Goal: Information Seeking & Learning: Learn about a topic

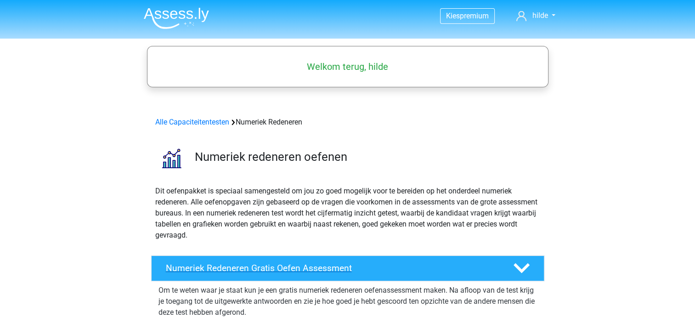
drag, startPoint x: 698, startPoint y: 26, endPoint x: 404, endPoint y: 264, distance: 378.4
click at [404, 264] on h4 "Numeriek Redeneren Gratis Oefen Assessment" at bounding box center [332, 268] width 332 height 11
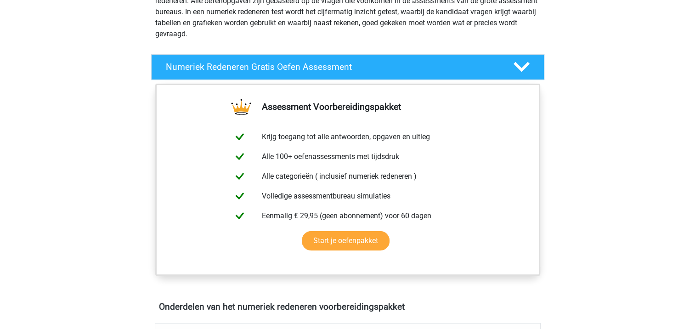
scroll to position [205, 0]
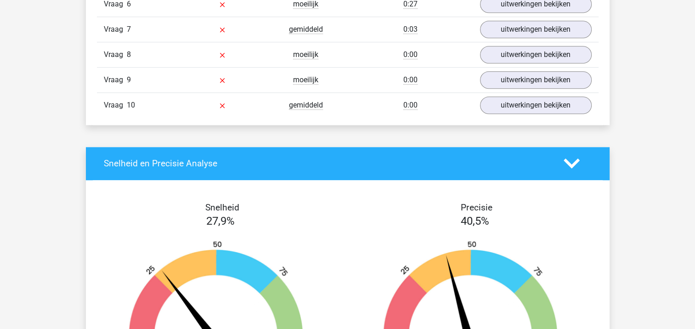
scroll to position [929, 0]
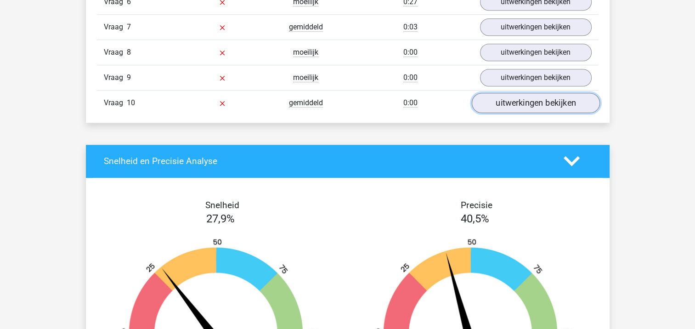
click at [511, 103] on link "uitwerkingen bekijken" at bounding box center [535, 103] width 128 height 20
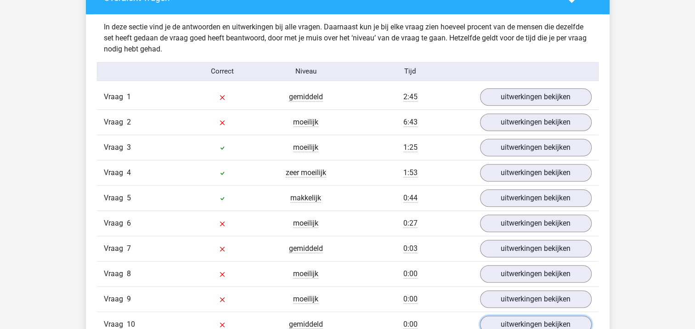
scroll to position [730, 0]
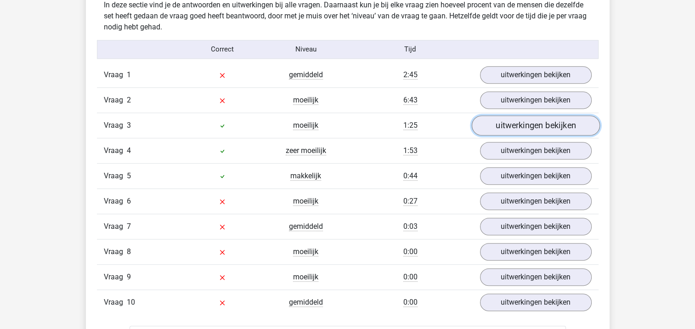
click at [565, 121] on link "uitwerkingen bekijken" at bounding box center [535, 125] width 128 height 20
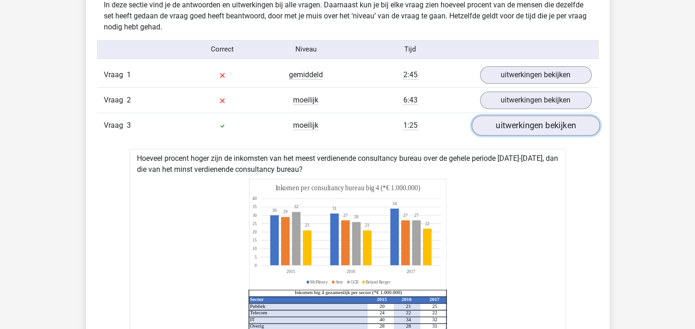
click at [565, 121] on link "uitwerkingen bekijken" at bounding box center [535, 125] width 128 height 20
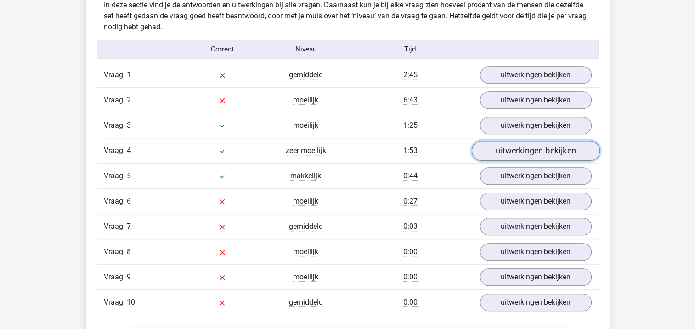
click at [552, 147] on link "uitwerkingen bekijken" at bounding box center [535, 150] width 128 height 20
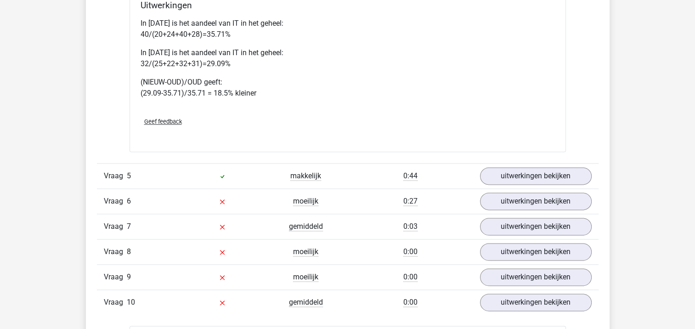
scroll to position [1162, 0]
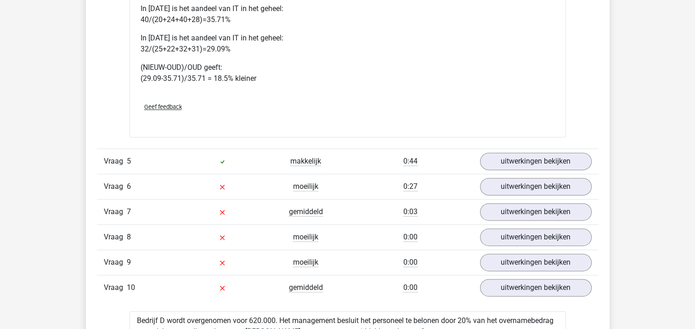
click at [219, 163] on icon at bounding box center [222, 161] width 7 height 7
click at [509, 160] on link "uitwerkingen bekijken" at bounding box center [535, 161] width 128 height 20
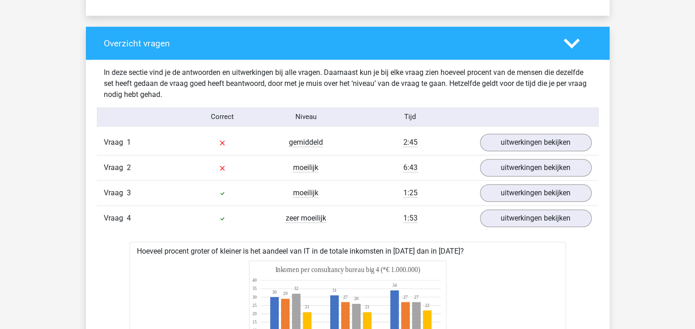
scroll to position [693, 0]
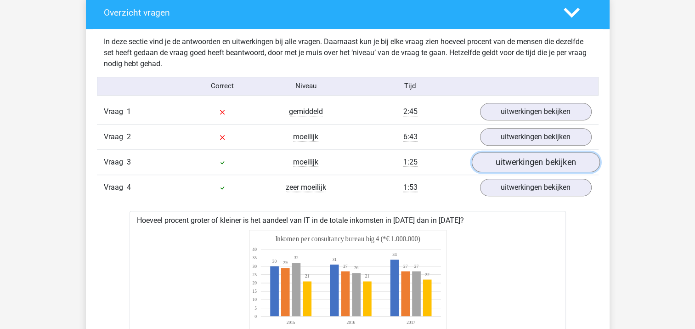
click at [515, 157] on link "uitwerkingen bekijken" at bounding box center [535, 162] width 128 height 20
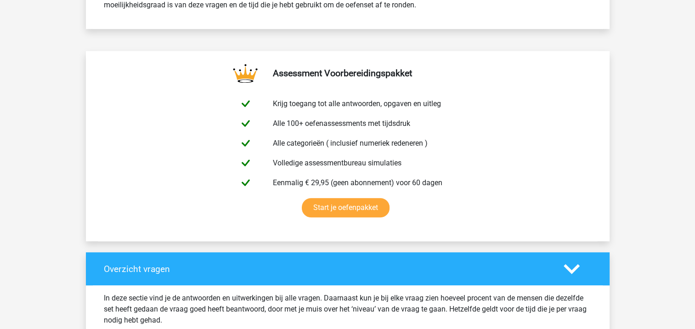
scroll to position [33, 0]
